Goal: Transaction & Acquisition: Purchase product/service

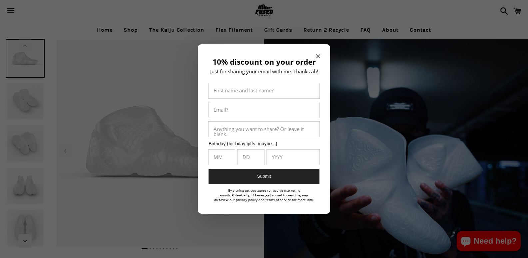
select select "**********"
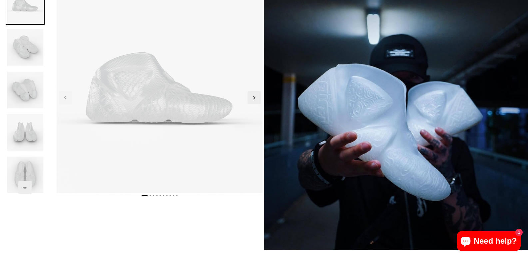
scroll to position [100, 0]
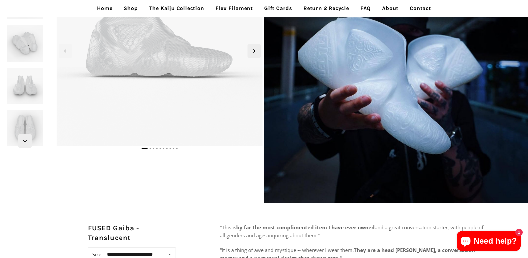
click at [291, 6] on link "Gift Cards" at bounding box center [278, 8] width 38 height 17
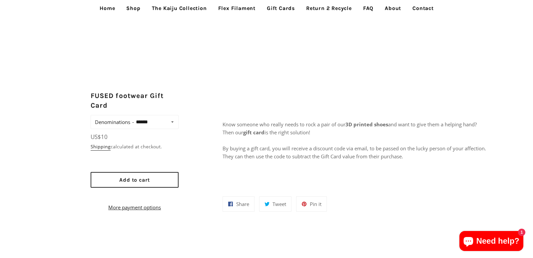
scroll to position [233, 0]
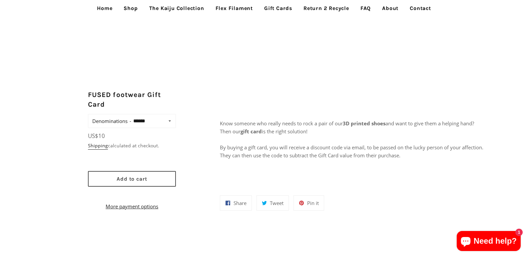
click at [118, 178] on span "Add to cart" at bounding box center [132, 179] width 31 height 6
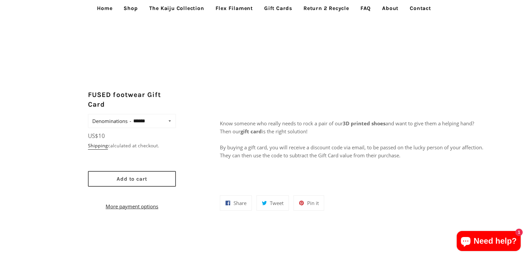
click at [158, 175] on button "Add to cart" at bounding box center [132, 179] width 88 height 16
